Goal: Information Seeking & Learning: Understand process/instructions

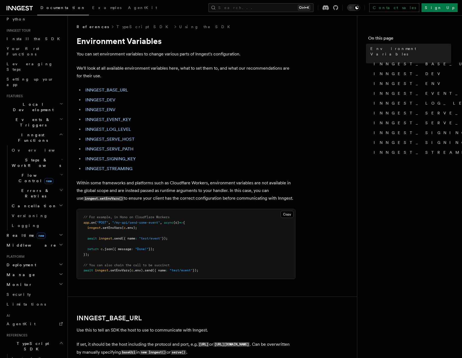
scroll to position [109, 0]
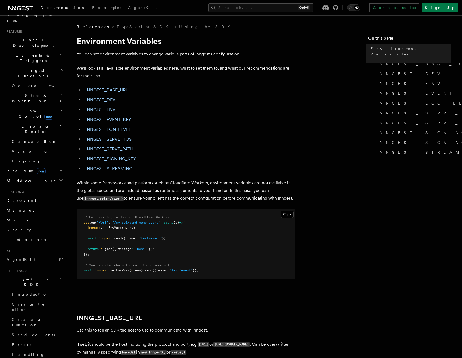
click at [33, 196] on h2 "Deployment" at bounding box center [34, 201] width 60 height 10
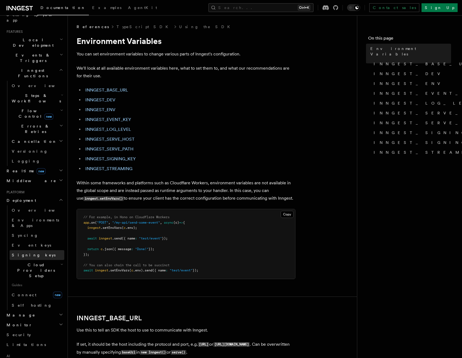
click at [24, 253] on span "Signing keys" at bounding box center [34, 255] width 44 height 4
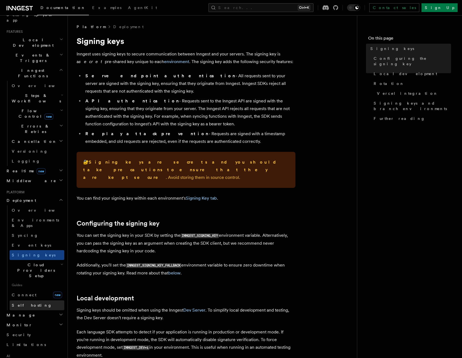
click at [28, 304] on span "Self hosting" at bounding box center [32, 306] width 40 height 4
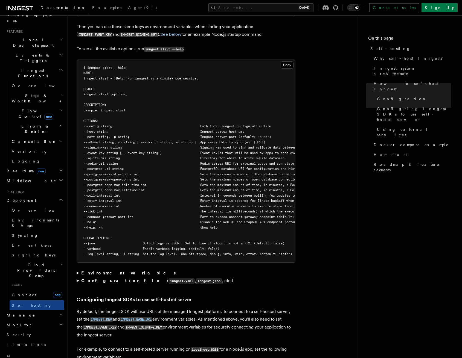
scroll to position [930, 0]
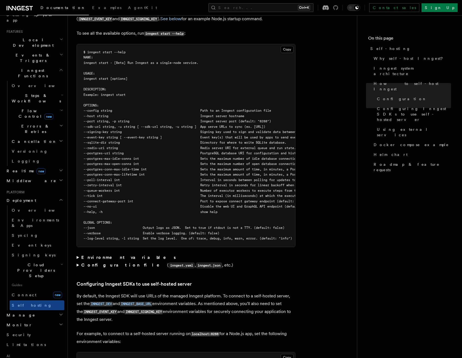
click at [338, 9] on icon at bounding box center [335, 7] width 5 height 5
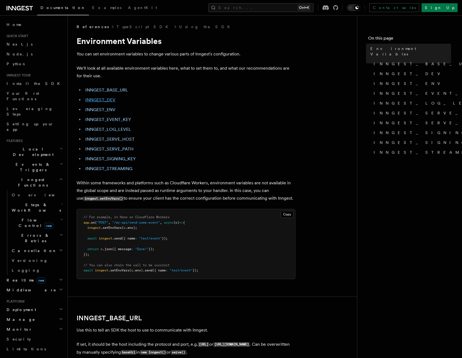
click at [104, 100] on link "INNGEST_DEV" at bounding box center [100, 99] width 30 height 5
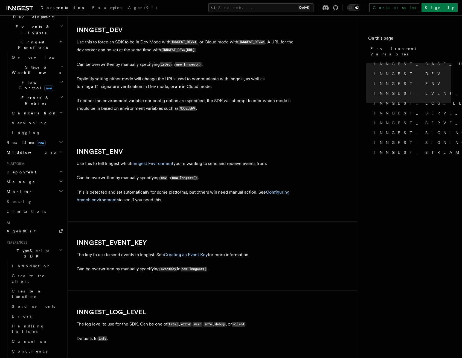
scroll to position [164, 0]
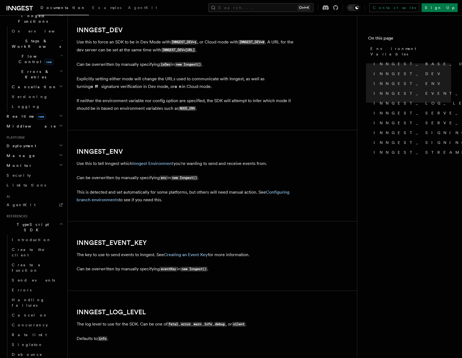
click at [32, 141] on h2 "Deployment" at bounding box center [34, 146] width 60 height 10
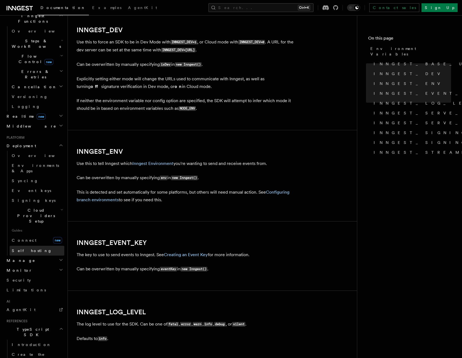
click at [44, 246] on link "Self hosting" at bounding box center [37, 251] width 55 height 10
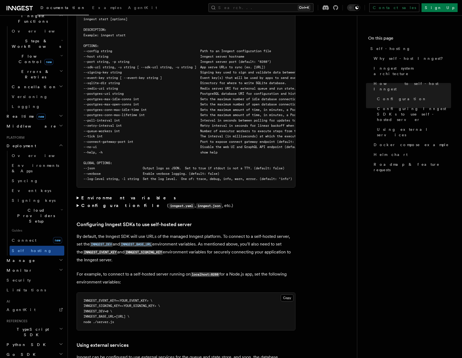
scroll to position [1012, 0]
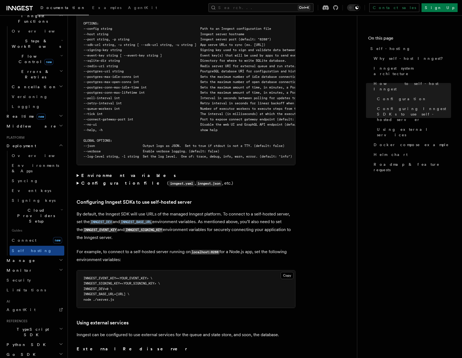
click at [98, 173] on strong "Environment variables" at bounding box center [128, 175] width 95 height 5
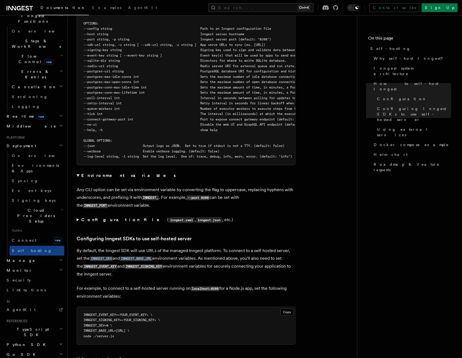
click at [98, 173] on strong "Environment variables" at bounding box center [128, 175] width 95 height 5
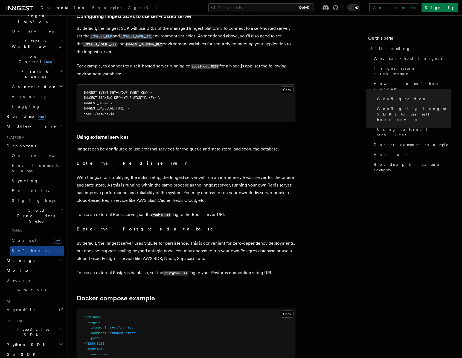
scroll to position [1203, 0]
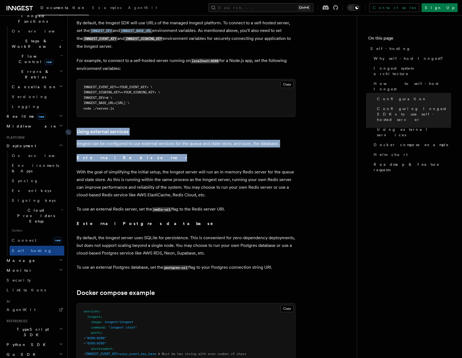
drag, startPoint x: 122, startPoint y: 147, endPoint x: 75, endPoint y: 120, distance: 54.1
click at [77, 128] on link "Using external services" at bounding box center [103, 132] width 52 height 8
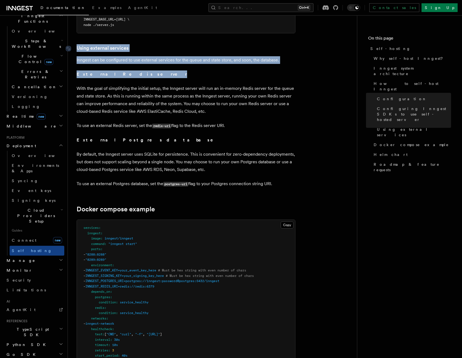
scroll to position [1294, 0]
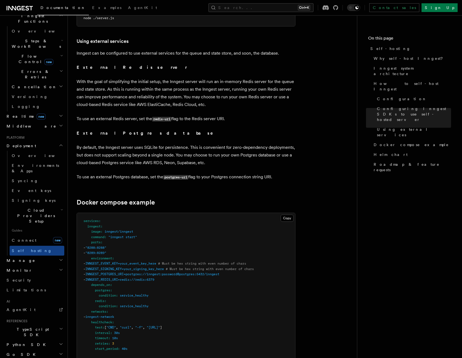
drag, startPoint x: 153, startPoint y: 107, endPoint x: 233, endPoint y: 105, distance: 79.9
click at [233, 115] on p "To use an external Redis server, set the redis-uri flag to the Redis server URI." at bounding box center [186, 119] width 219 height 8
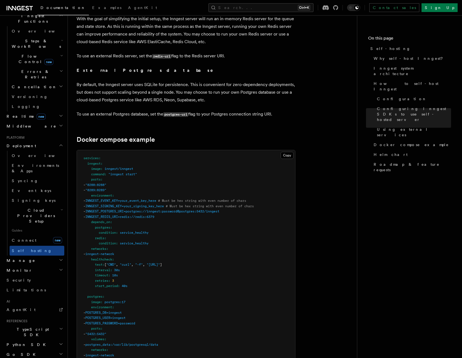
scroll to position [1376, 0]
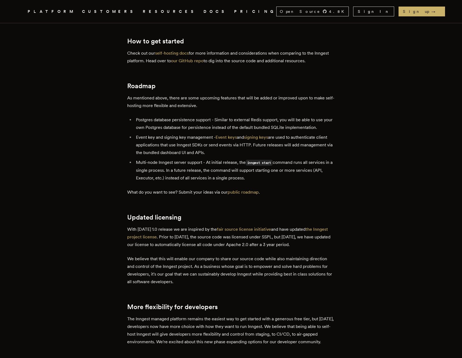
scroll to position [957, 0]
